Goal: Task Accomplishment & Management: Complete application form

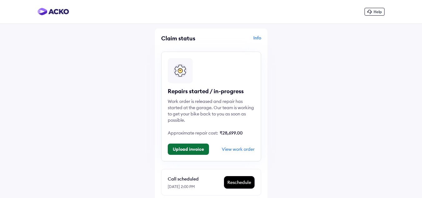
click at [193, 151] on button "Upload invoice" at bounding box center [188, 148] width 41 height 11
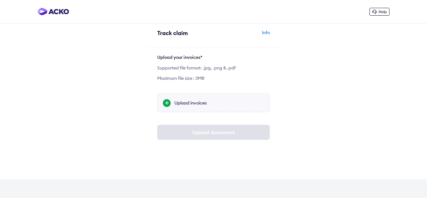
click at [193, 100] on div "Upload invoices" at bounding box center [219, 103] width 90 height 6
click at [0, 0] on input "Upload invoices" at bounding box center [0, 0] width 0 height 0
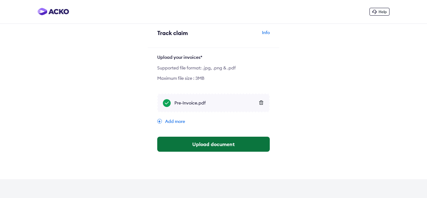
click at [221, 142] on button "Upload document" at bounding box center [213, 144] width 113 height 15
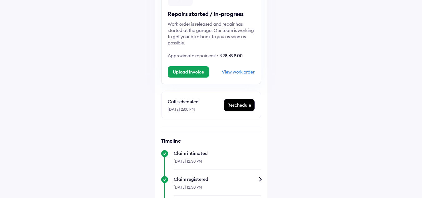
scroll to position [65, 0]
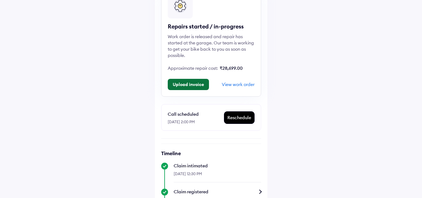
click at [197, 87] on button "Upload invoice" at bounding box center [188, 84] width 41 height 11
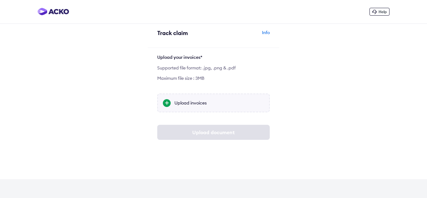
click at [201, 105] on div "Upload invoices" at bounding box center [219, 103] width 90 height 6
click at [0, 0] on input "Upload invoices" at bounding box center [0, 0] width 0 height 0
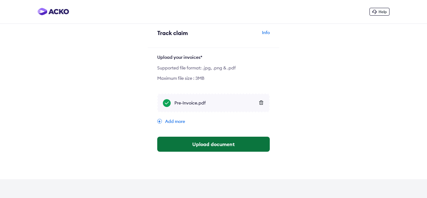
click at [223, 143] on button "Upload document" at bounding box center [213, 144] width 113 height 15
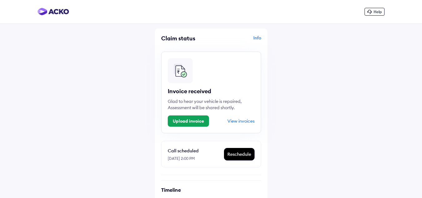
click at [212, 88] on div "Invoice received" at bounding box center [211, 92] width 87 height 8
click at [258, 37] on div "Info" at bounding box center [237, 41] width 48 height 12
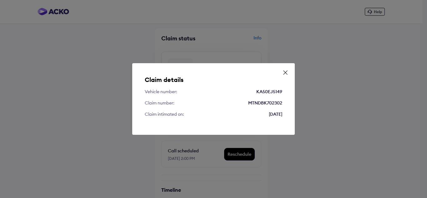
click at [286, 72] on icon at bounding box center [285, 72] width 6 height 6
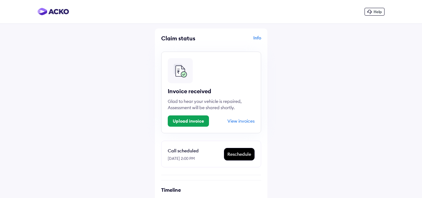
click at [376, 12] on span "Help" at bounding box center [378, 11] width 8 height 5
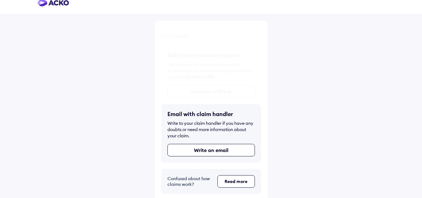
scroll to position [11, 0]
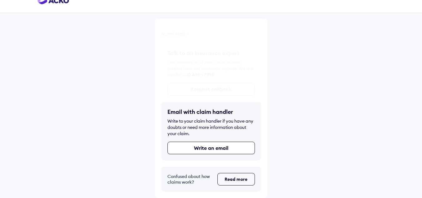
click at [236, 180] on button "Read more" at bounding box center [237, 179] width 38 height 13
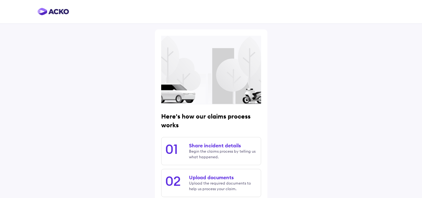
click at [48, 11] on img at bounding box center [54, 12] width 32 height 8
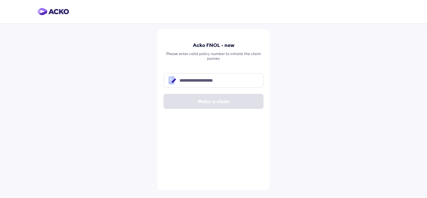
click at [50, 8] on img at bounding box center [54, 12] width 32 height 8
click at [53, 14] on img at bounding box center [54, 12] width 32 height 8
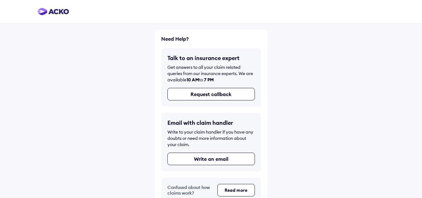
scroll to position [11, 0]
